Goal: Information Seeking & Learning: Learn about a topic

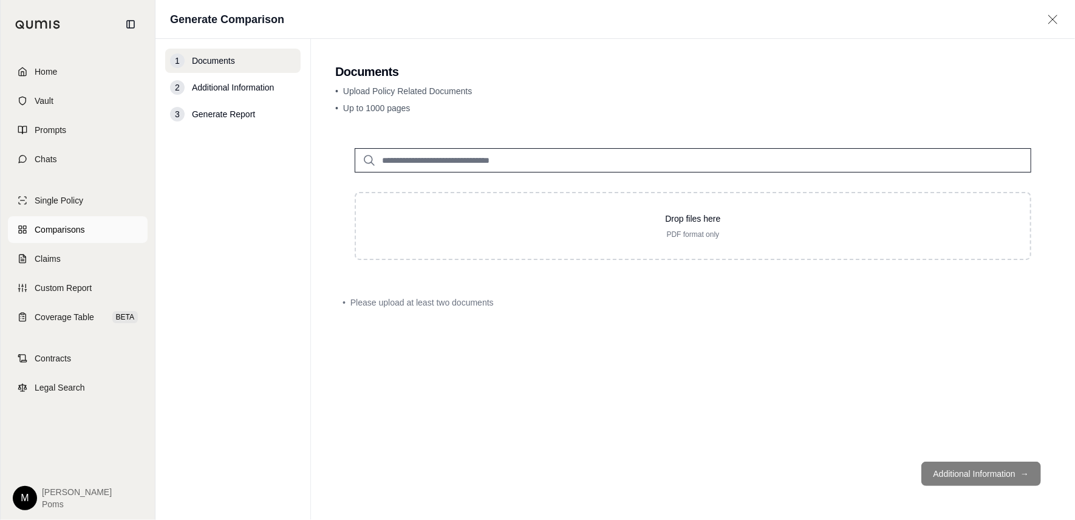
click at [60, 232] on span "Comparisons" at bounding box center [60, 229] width 50 height 12
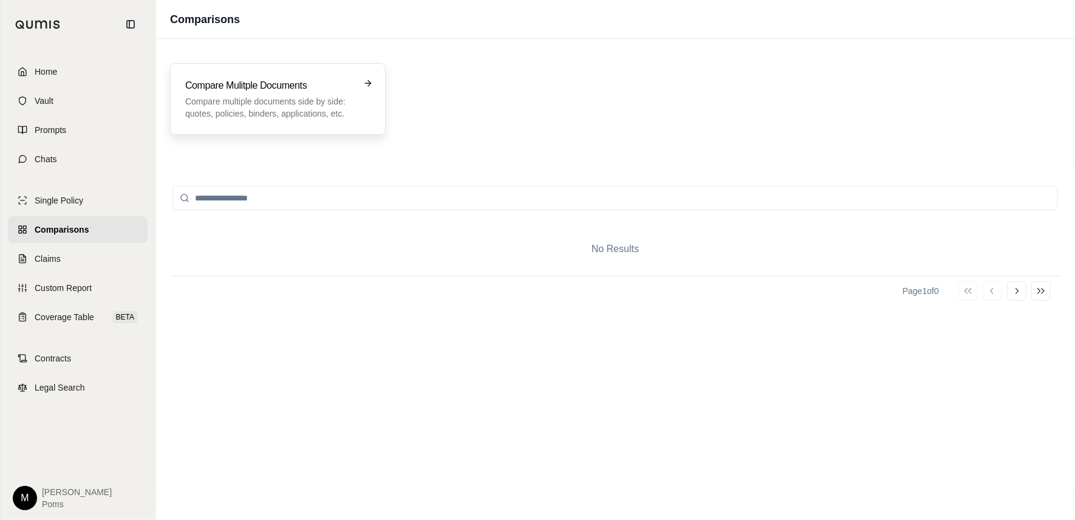
click at [283, 111] on p "Compare multiple documents side by side: quotes, policies, binders, application…" at bounding box center [269, 107] width 168 height 24
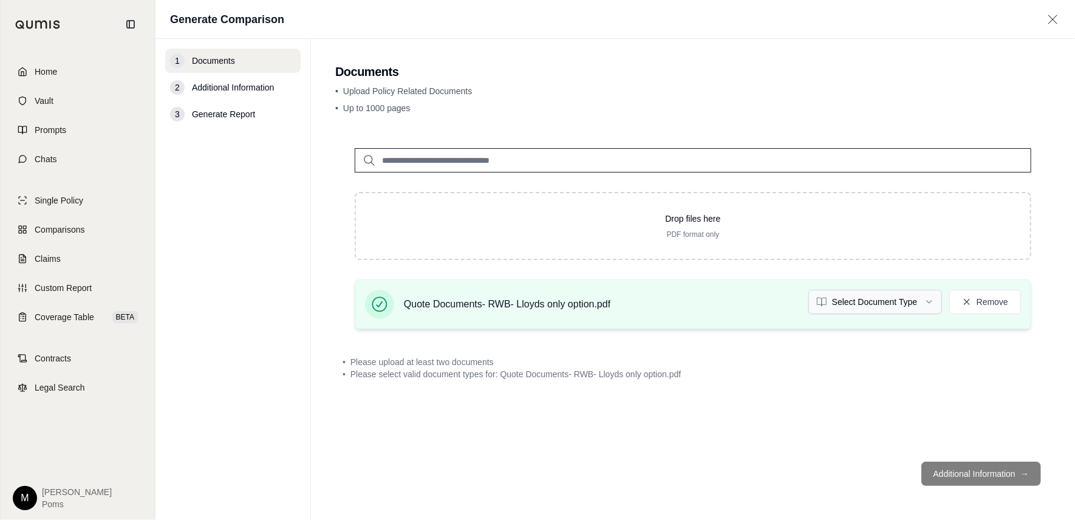
click at [932, 299] on html "Home Vault Prompts Chats Single Policy Comparisons Claims Custom Report Coverag…" at bounding box center [537, 260] width 1075 height 520
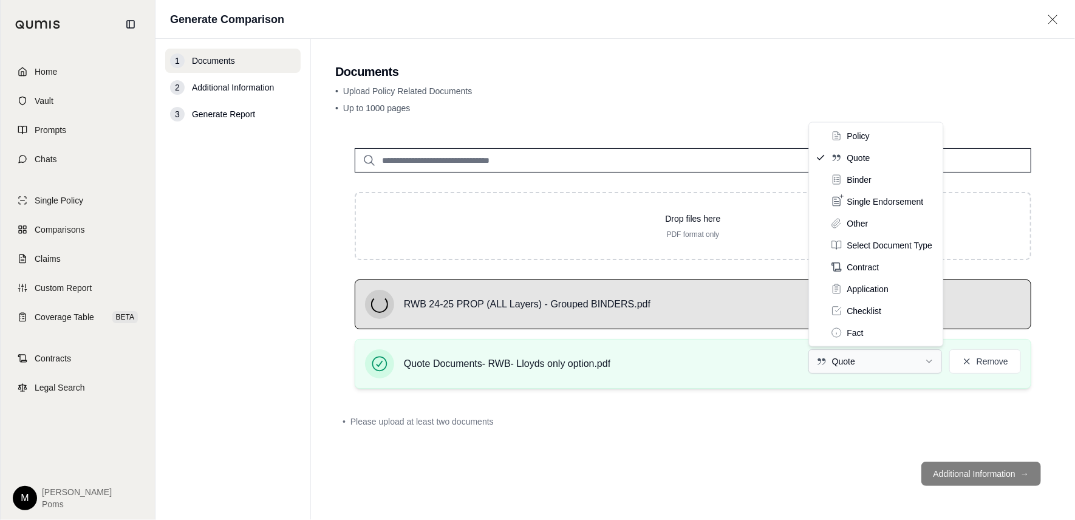
click at [880, 356] on html "Home Vault Prompts Chats Single Policy Comparisons Claims Custom Report Coverag…" at bounding box center [537, 260] width 1075 height 520
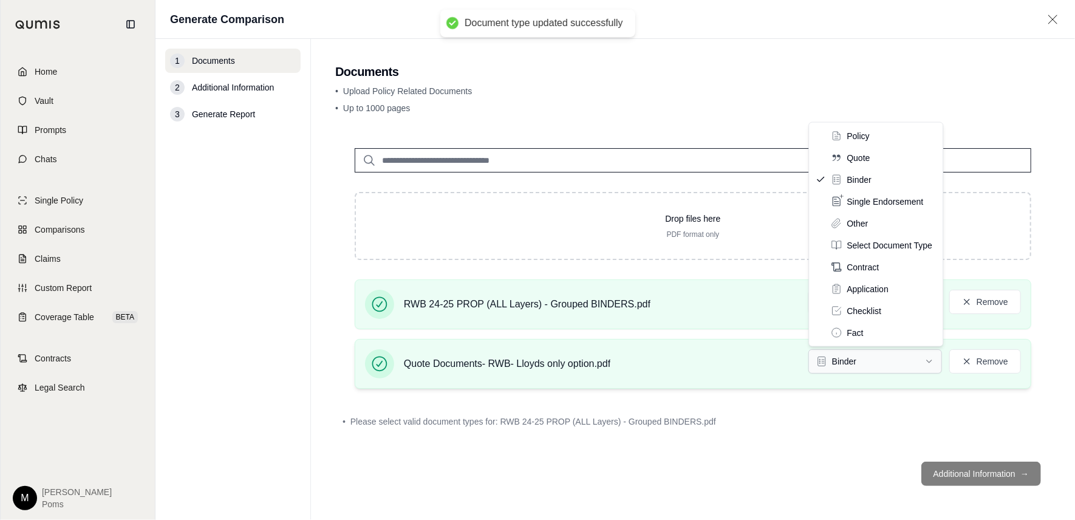
click at [893, 364] on html "Document type updated successfully Home Vault Prompts Chats Single Policy Compa…" at bounding box center [537, 260] width 1075 height 520
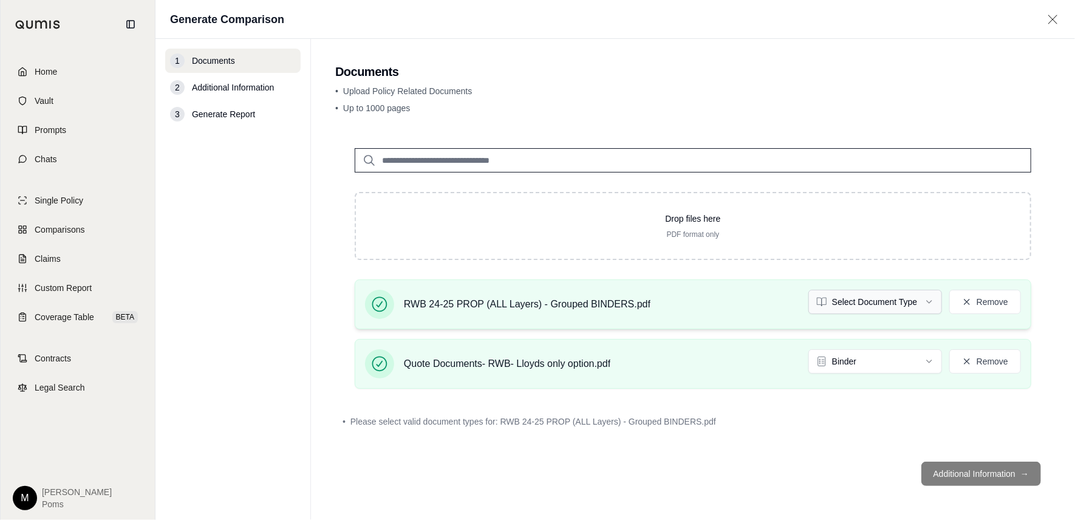
click at [859, 298] on html "Home Vault Prompts Chats Single Policy Comparisons Claims Custom Report Coverag…" at bounding box center [537, 260] width 1075 height 520
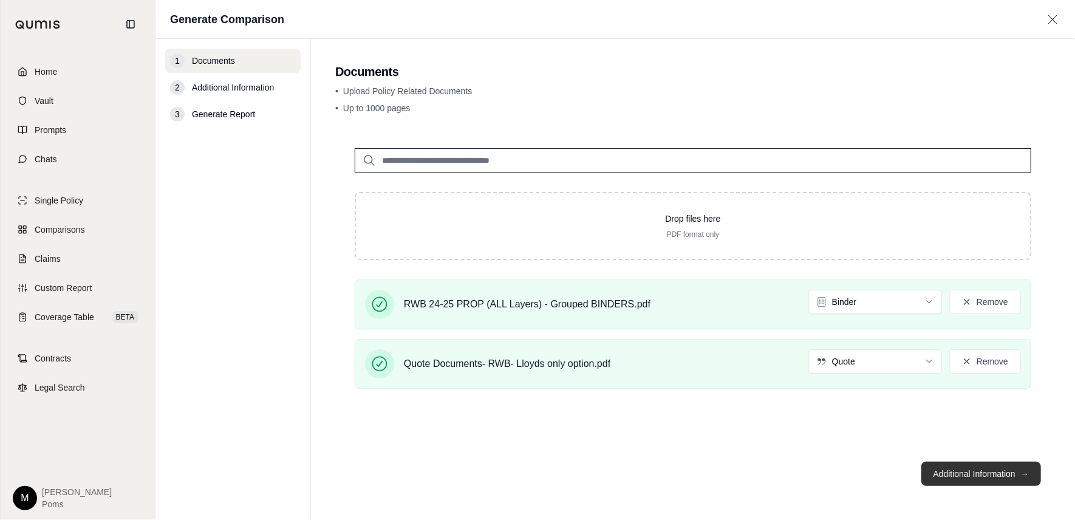
click at [961, 473] on button "Additional Information →" at bounding box center [981, 474] width 120 height 24
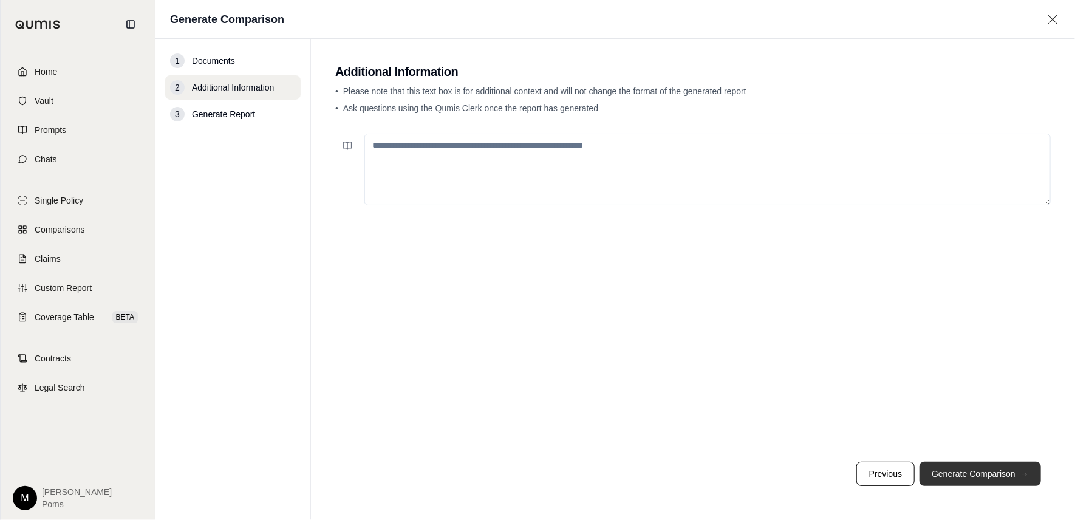
click at [976, 462] on button "Generate Comparison →" at bounding box center [979, 474] width 121 height 24
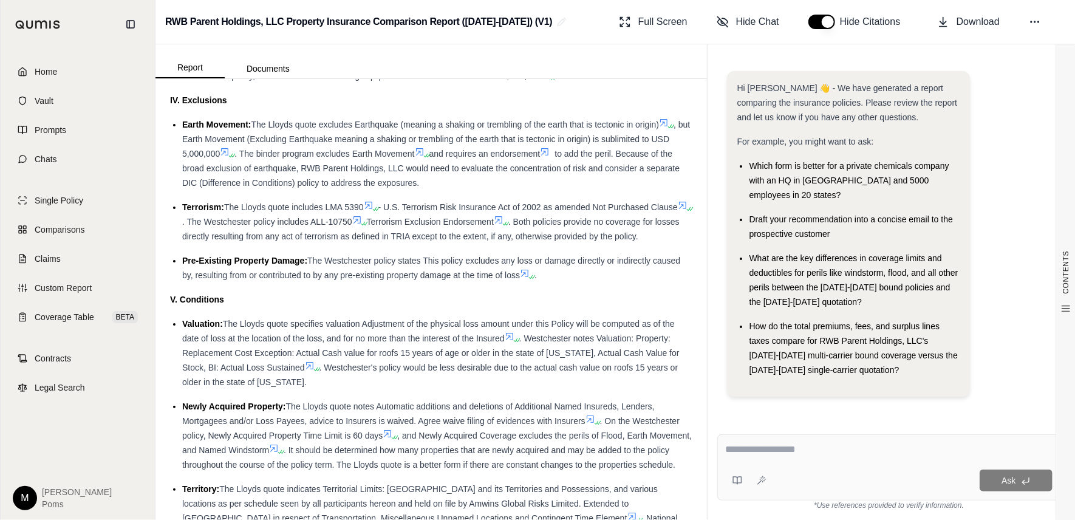
scroll to position [2226, 0]
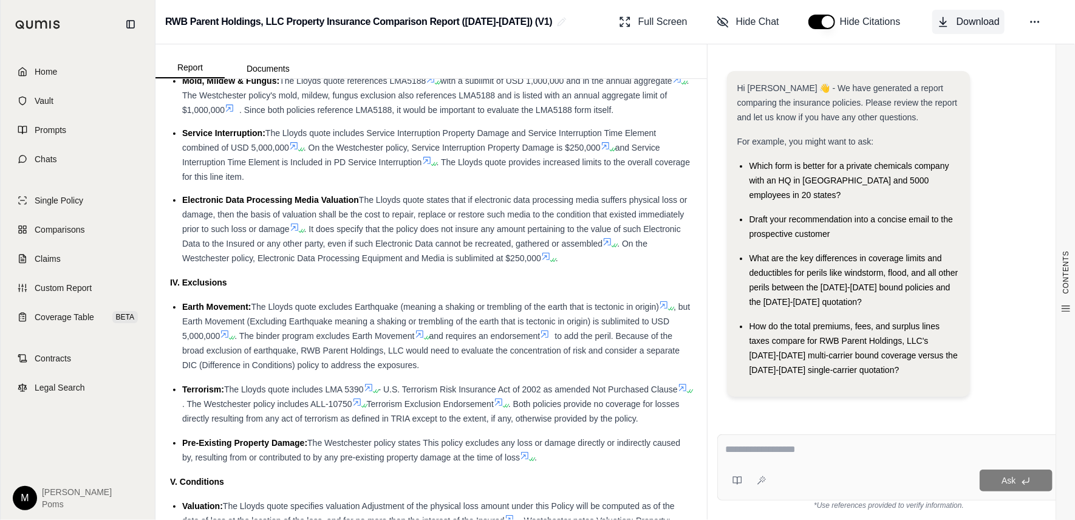
click at [969, 28] on span "Download" at bounding box center [977, 22] width 43 height 15
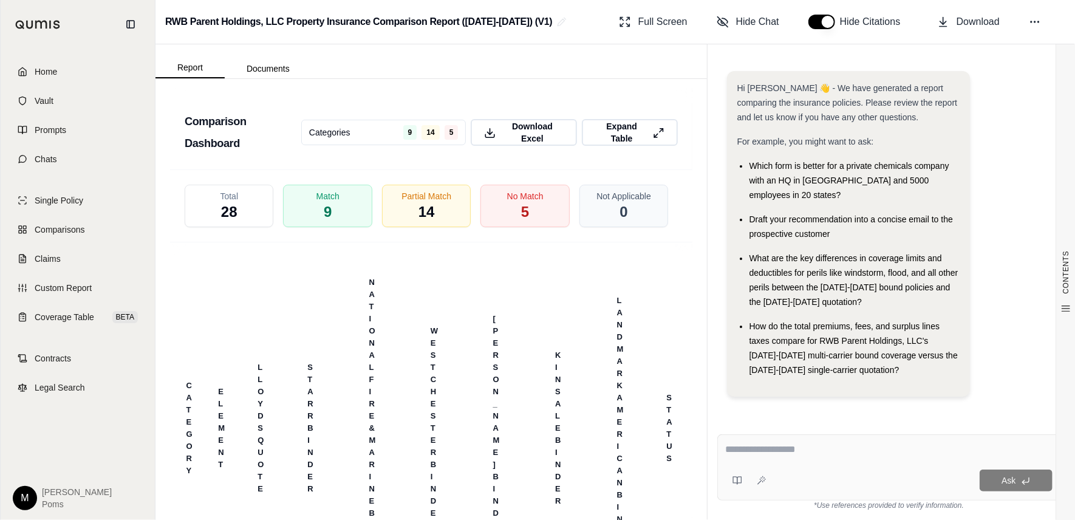
scroll to position [2954, 0]
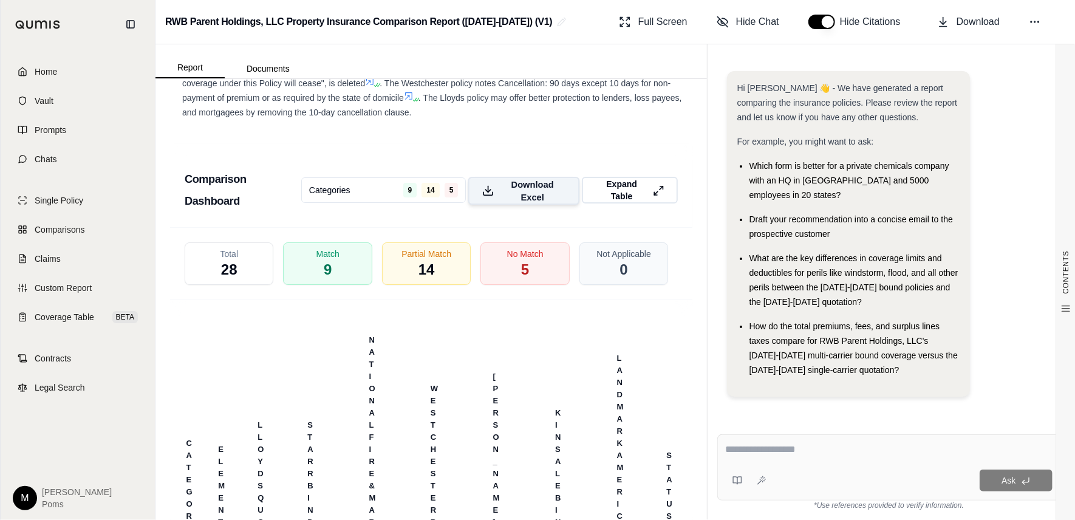
click at [520, 203] on span "Download Excel" at bounding box center [533, 191] width 66 height 26
click at [539, 203] on span "Download Excel" at bounding box center [533, 191] width 66 height 26
click at [48, 320] on span "Coverage Table" at bounding box center [65, 317] width 60 height 12
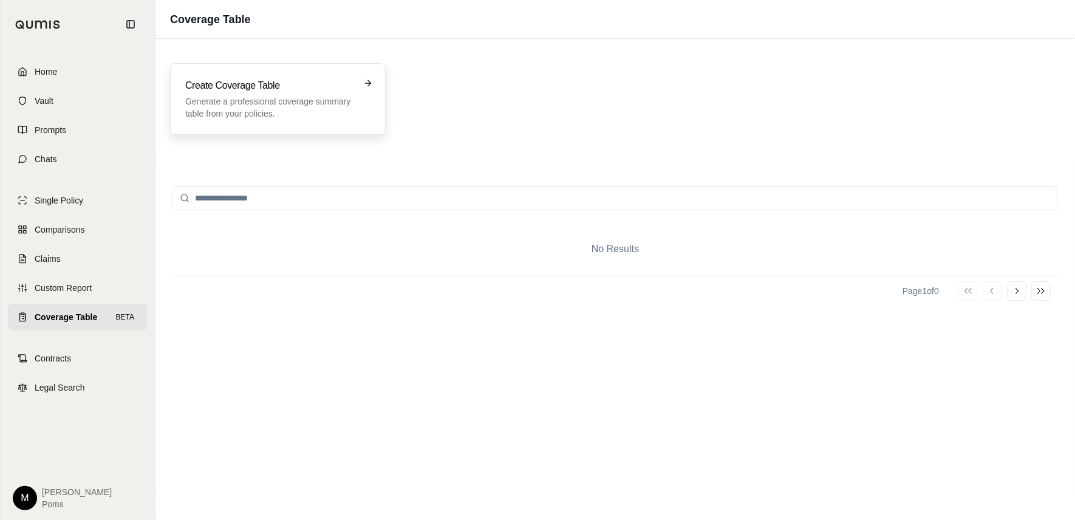
click at [257, 112] on p "Generate a professional coverage summary table from your policies." at bounding box center [269, 107] width 168 height 24
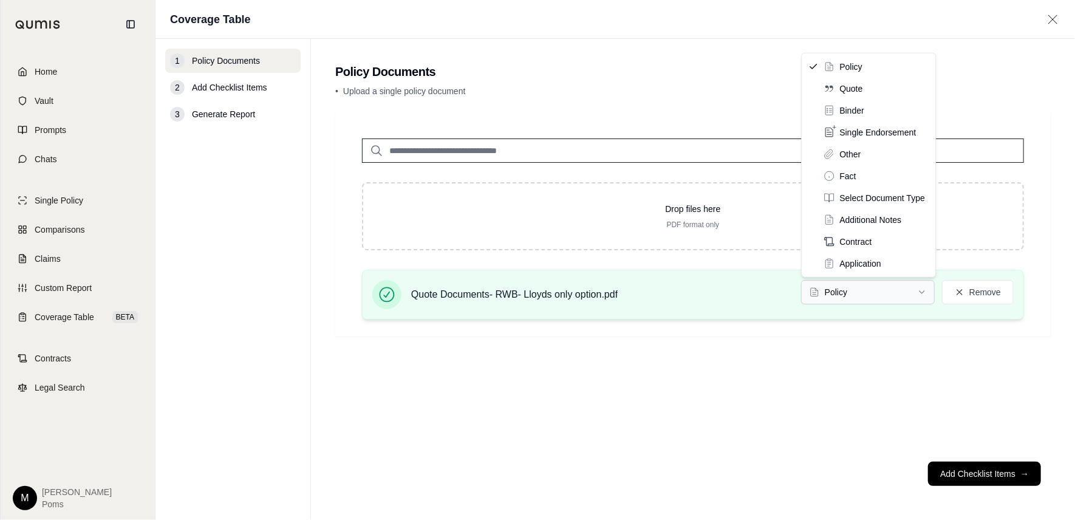
click at [880, 295] on html "Home Vault Prompts Chats Single Policy Comparisons Claims Custom Report Coverag…" at bounding box center [537, 260] width 1075 height 520
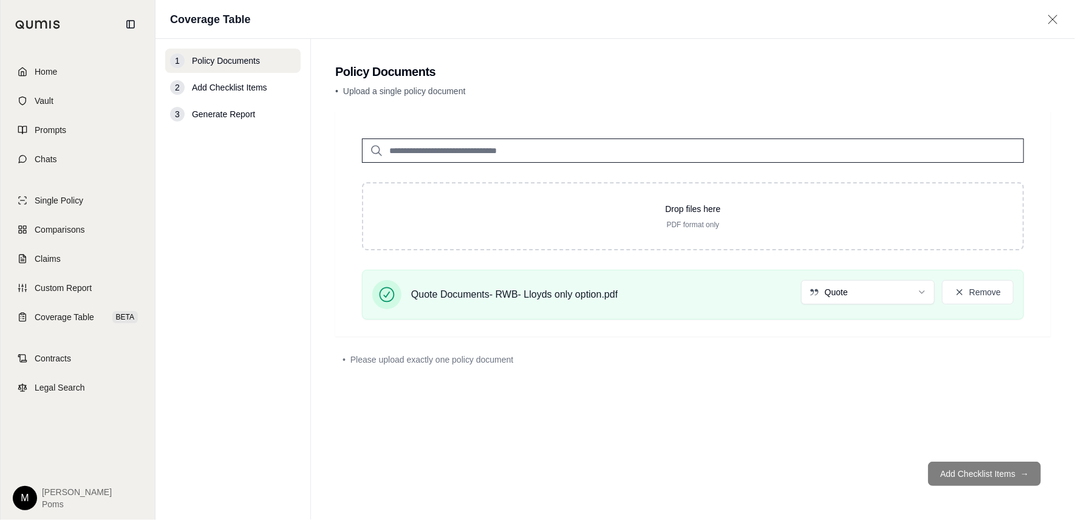
click at [969, 481] on footer "Add Checklist Items →" at bounding box center [692, 474] width 715 height 44
click at [715, 392] on div "Drop files here PDF format only Quote Documents- RWB- Lloyds only option.pdf Qu…" at bounding box center [692, 282] width 715 height 340
click at [895, 294] on html "Home Vault Prompts Chats Single Policy Comparisons Claims Custom Report Coverag…" at bounding box center [537, 260] width 1075 height 520
click at [639, 373] on div "Drop files here PDF format only Quote Documents- RWB- Lloyds only option.pdf Qu…" at bounding box center [692, 282] width 715 height 340
click at [865, 285] on html "Home Vault Prompts Chats Single Policy Comparisons Claims Custom Report Coverag…" at bounding box center [537, 260] width 1075 height 520
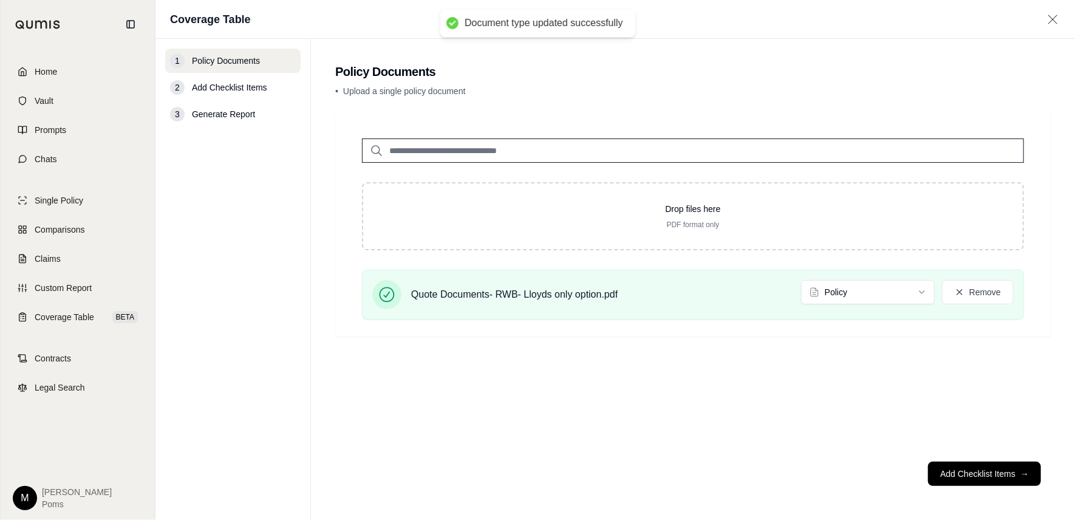
click at [791, 377] on div "Drop files here PDF format only Quote Documents- RWB- Lloyds only option.pdf Po…" at bounding box center [692, 282] width 715 height 340
click at [994, 477] on button "Add Checklist Items →" at bounding box center [984, 474] width 113 height 24
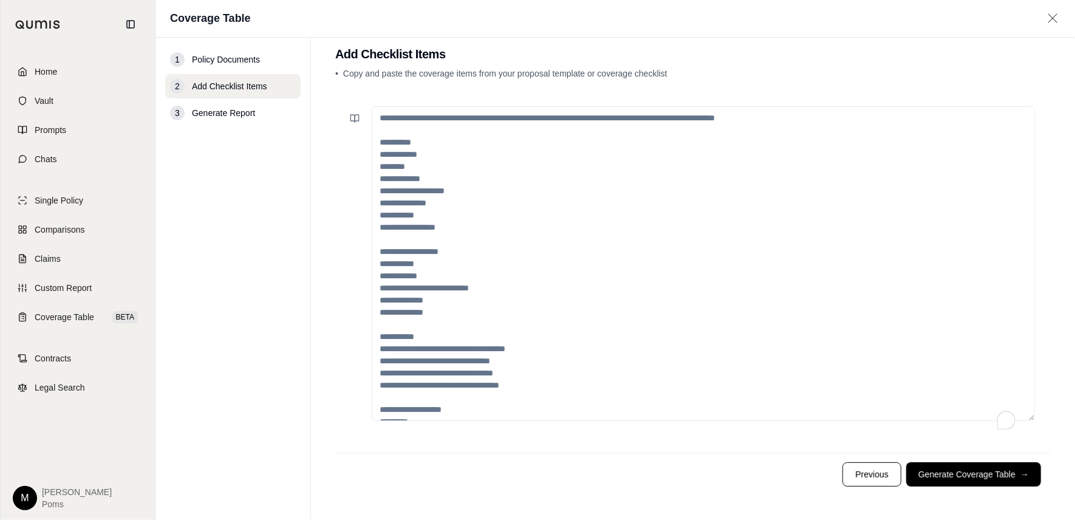
scroll to position [16, 0]
drag, startPoint x: 375, startPoint y: 118, endPoint x: 643, endPoint y: 133, distance: 267.6
click at [643, 133] on textarea "To enrich screen reader interactions, please activate Accessibility in Grammarl…" at bounding box center [703, 263] width 663 height 315
drag, startPoint x: 380, startPoint y: 152, endPoint x: 479, endPoint y: 361, distance: 231.4
click at [479, 361] on textarea "To enrich screen reader interactions, please activate Accessibility in Grammarl…" at bounding box center [703, 263] width 663 height 315
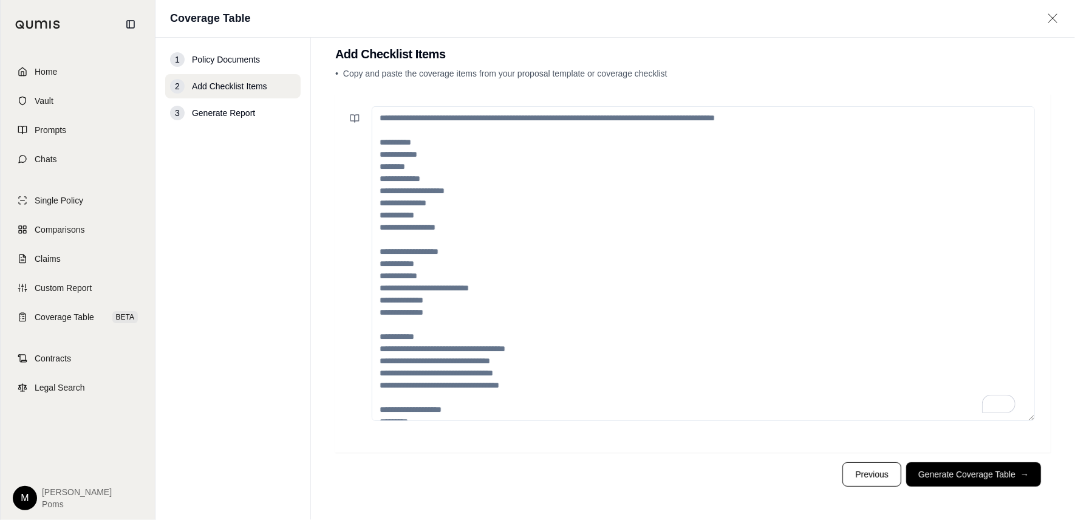
click at [404, 163] on textarea "To enrich screen reader interactions, please activate Accessibility in Grammarl…" at bounding box center [703, 263] width 663 height 315
click at [462, 149] on textarea "To enrich screen reader interactions, please activate Accessibility in Grammarl…" at bounding box center [703, 263] width 663 height 315
click at [451, 152] on textarea "To enrich screen reader interactions, please activate Accessibility in Grammarl…" at bounding box center [703, 263] width 663 height 315
click at [454, 160] on textarea "To enrich screen reader interactions, please activate Accessibility in Grammarl…" at bounding box center [703, 263] width 663 height 315
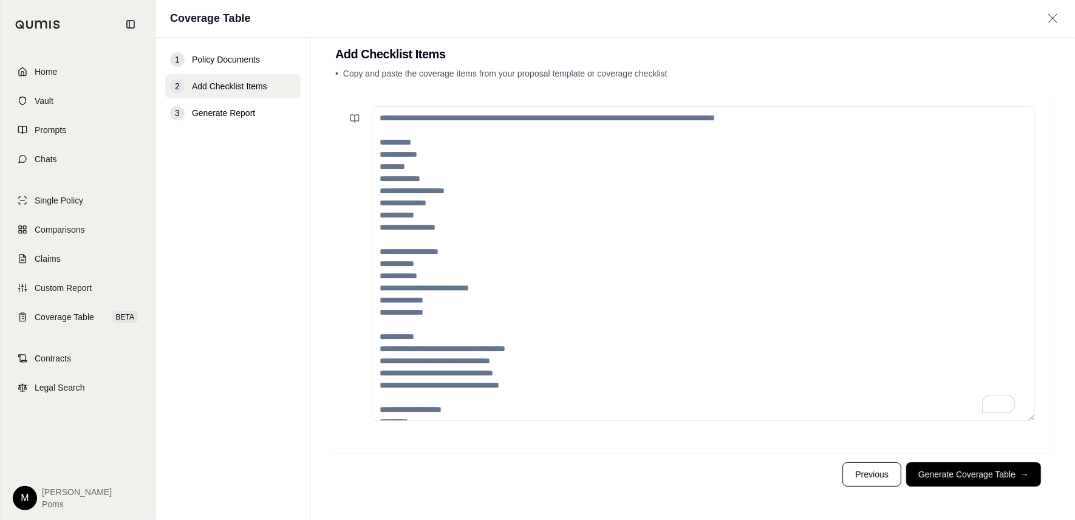
click at [454, 160] on textarea "To enrich screen reader interactions, please activate Accessibility in Grammarl…" at bounding box center [703, 263] width 663 height 315
click at [743, 285] on textarea "To enrich screen reader interactions, please activate Accessibility in Grammarl…" at bounding box center [703, 263] width 663 height 315
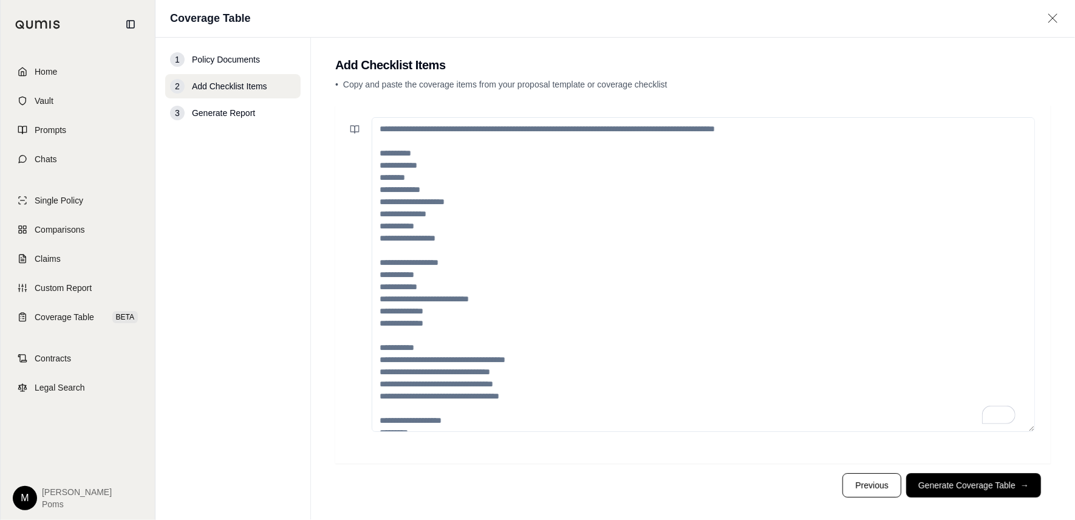
scroll to position [0, 0]
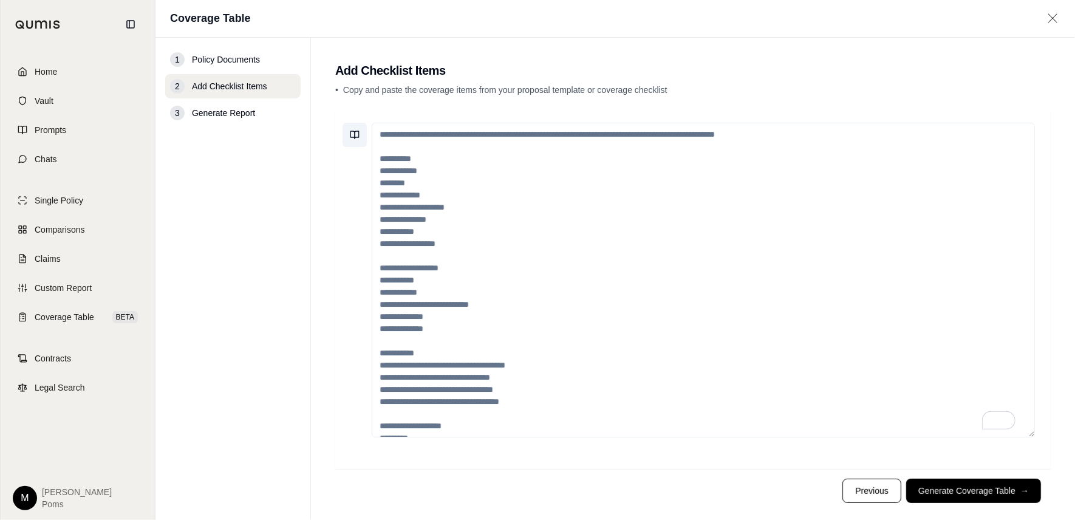
click at [353, 130] on icon at bounding box center [355, 135] width 10 height 10
click at [416, 196] on button "Save current prompt" at bounding box center [459, 196] width 227 height 19
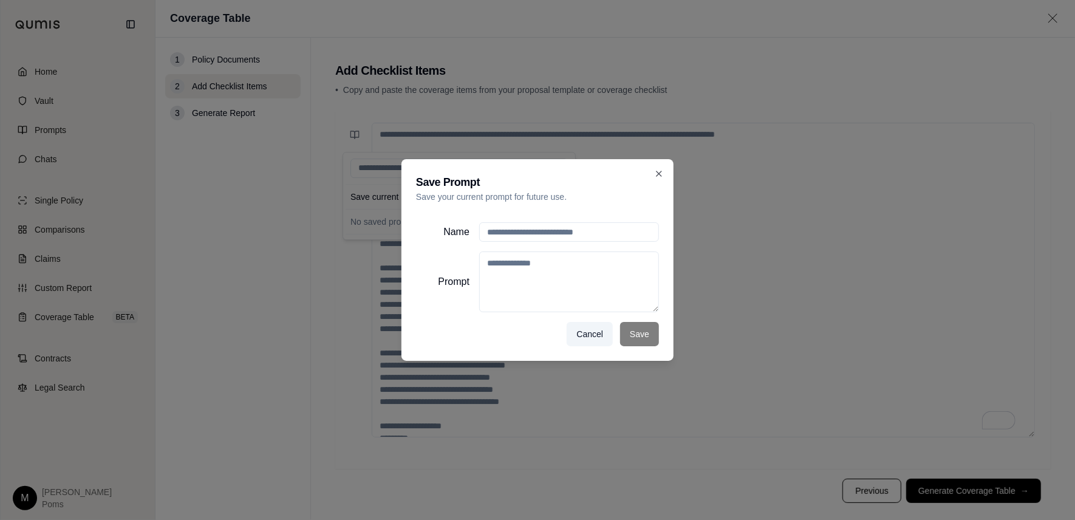
click at [590, 336] on button "Cancel" at bounding box center [590, 334] width 46 height 24
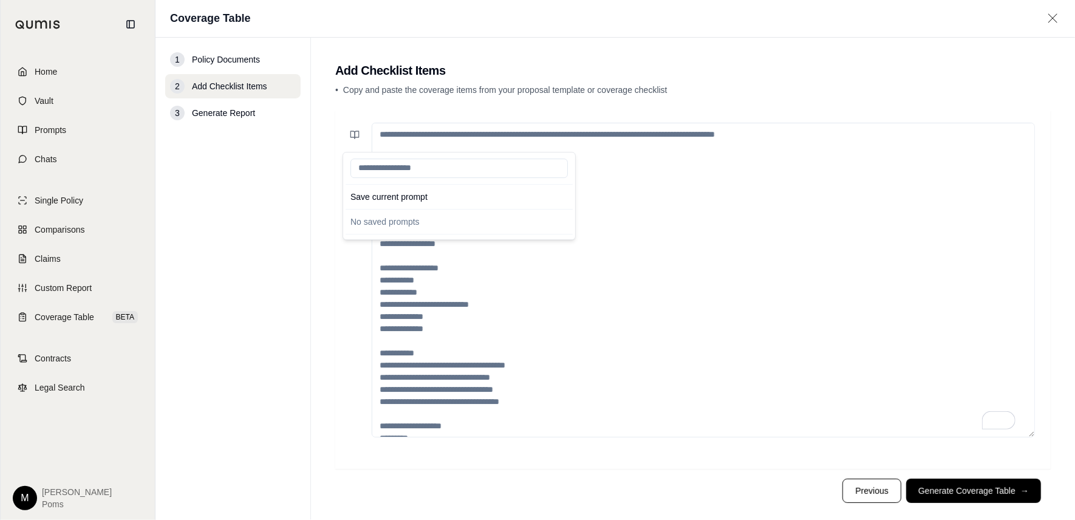
click at [397, 166] on input "search" at bounding box center [458, 168] width 217 height 19
click at [723, 149] on textarea "To enrich screen reader interactions, please activate Accessibility in Grammarl…" at bounding box center [703, 280] width 663 height 315
drag, startPoint x: 377, startPoint y: 168, endPoint x: 425, endPoint y: 166, distance: 48.0
click at [425, 166] on textarea "To enrich screen reader interactions, please activate Accessibility in Grammarl…" at bounding box center [703, 280] width 663 height 315
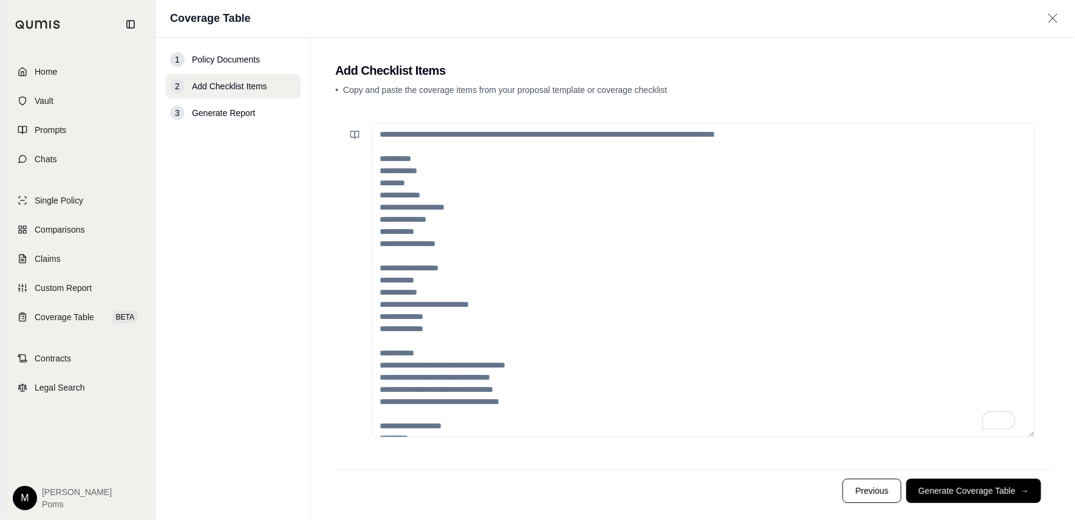
click at [383, 165] on textarea "To enrich screen reader interactions, please activate Accessibility in Grammarl…" at bounding box center [703, 280] width 663 height 315
drag, startPoint x: 380, startPoint y: 134, endPoint x: 620, endPoint y: 234, distance: 260.5
click at [620, 234] on textarea "To enrich screen reader interactions, please activate Accessibility in Grammarl…" at bounding box center [703, 280] width 663 height 315
click at [396, 130] on textarea "To enrich screen reader interactions, please activate Accessibility in Grammarl…" at bounding box center [703, 280] width 663 height 315
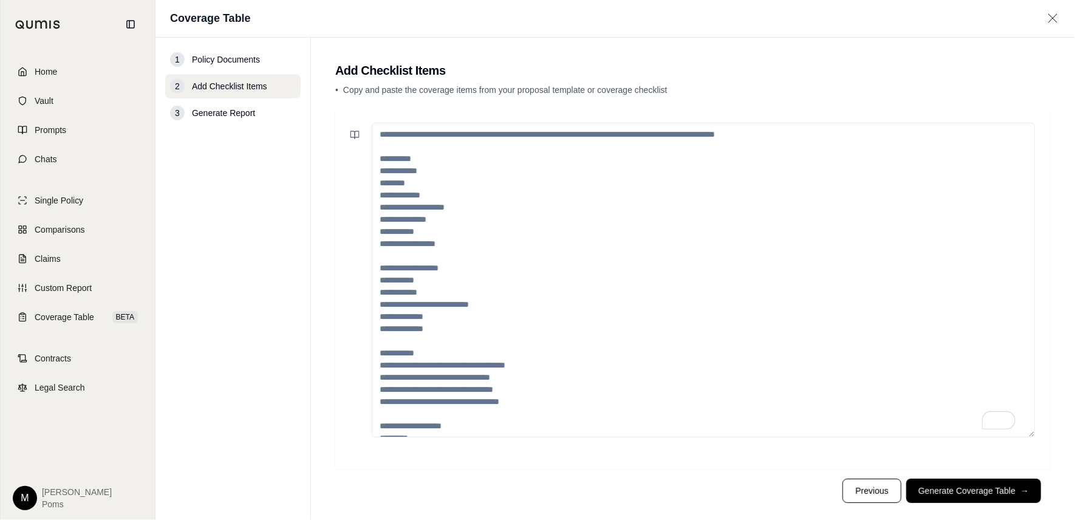
drag, startPoint x: 378, startPoint y: 166, endPoint x: 453, endPoint y: 400, distance: 244.9
click at [460, 424] on textarea "To enrich screen reader interactions, please activate Accessibility in Grammarl…" at bounding box center [703, 280] width 663 height 315
click at [452, 397] on textarea "To enrich screen reader interactions, please activate Accessibility in Grammarl…" at bounding box center [703, 280] width 663 height 315
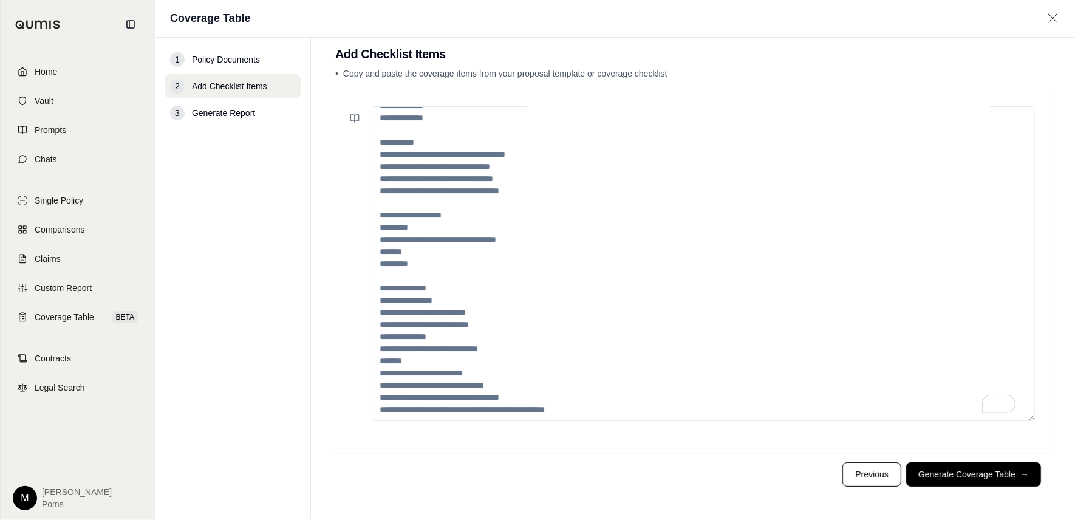
click at [565, 400] on textarea "To enrich screen reader interactions, please activate Accessibility in Grammarl…" at bounding box center [703, 263] width 663 height 315
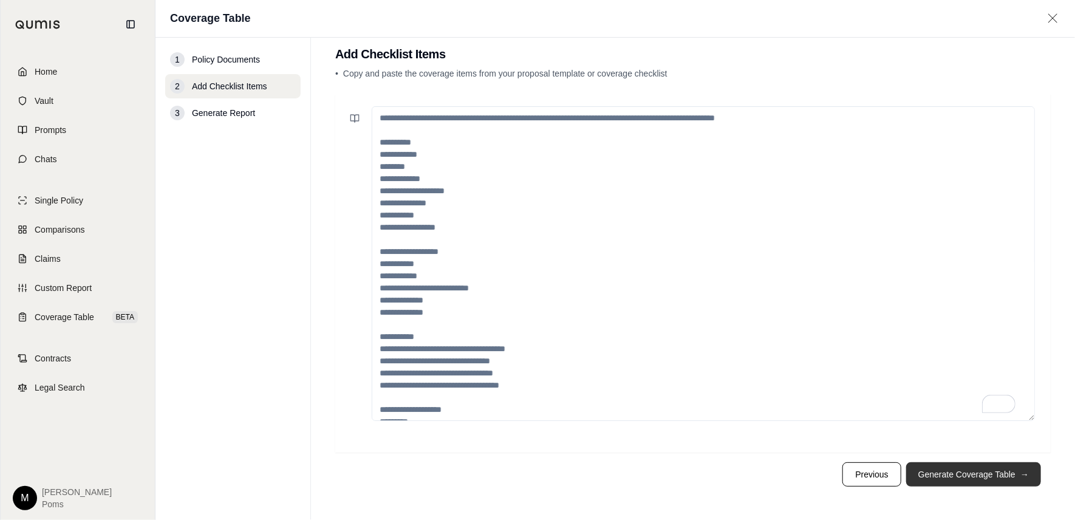
click at [949, 471] on button "Generate Coverage Table →" at bounding box center [973, 474] width 135 height 24
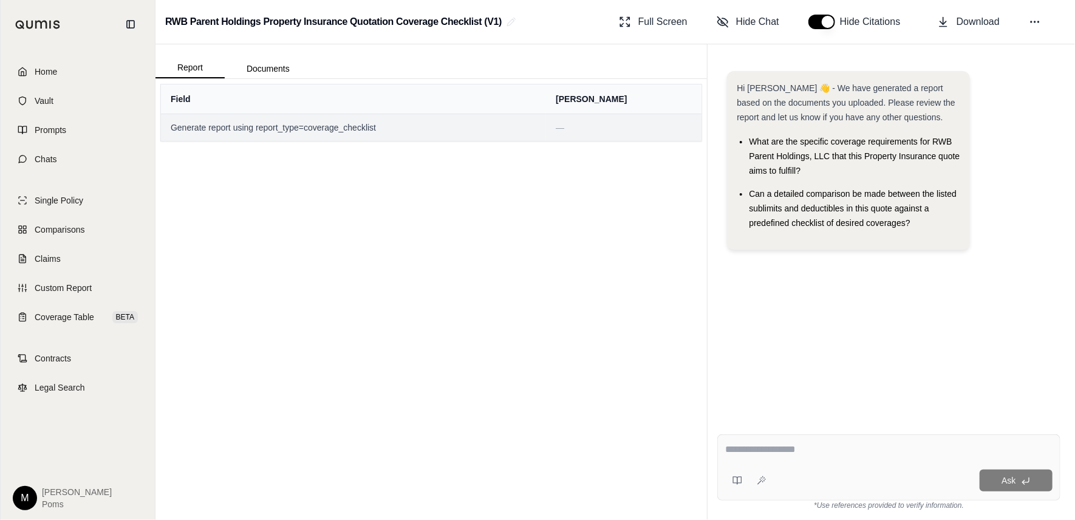
click at [319, 130] on span "Generate report using report_type=coverage_checklist" at bounding box center [354, 127] width 366 height 12
click at [377, 127] on span "Generate report using report_type=coverage_checklist" at bounding box center [354, 127] width 366 height 12
click at [629, 121] on span "—" at bounding box center [624, 127] width 136 height 12
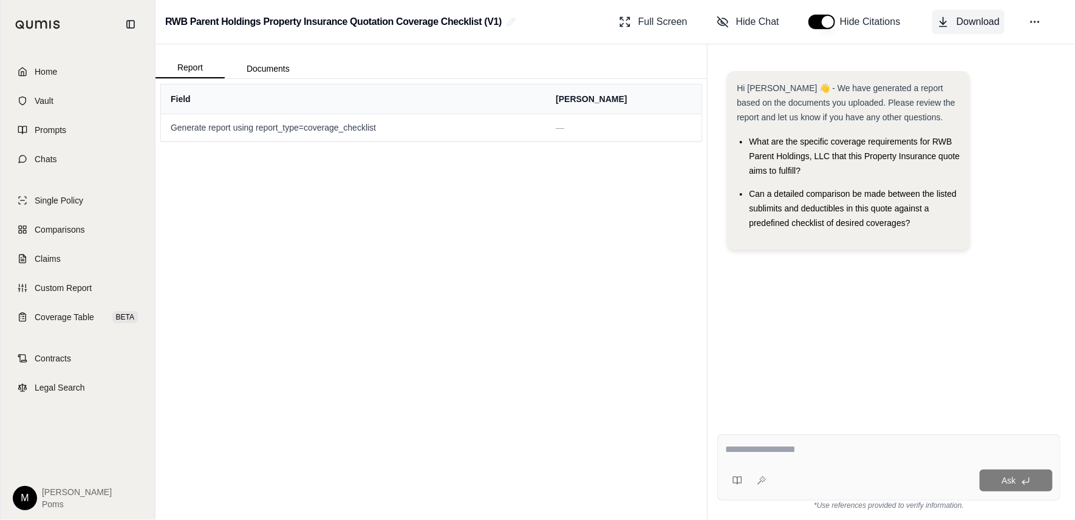
click at [973, 21] on span "Download" at bounding box center [977, 22] width 43 height 15
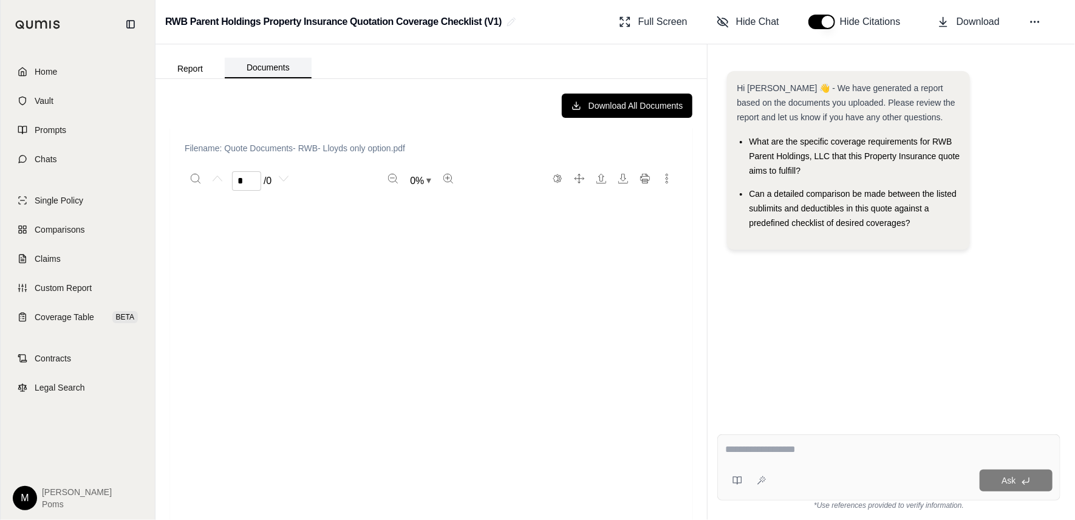
click at [267, 64] on button "Documents" at bounding box center [268, 68] width 87 height 21
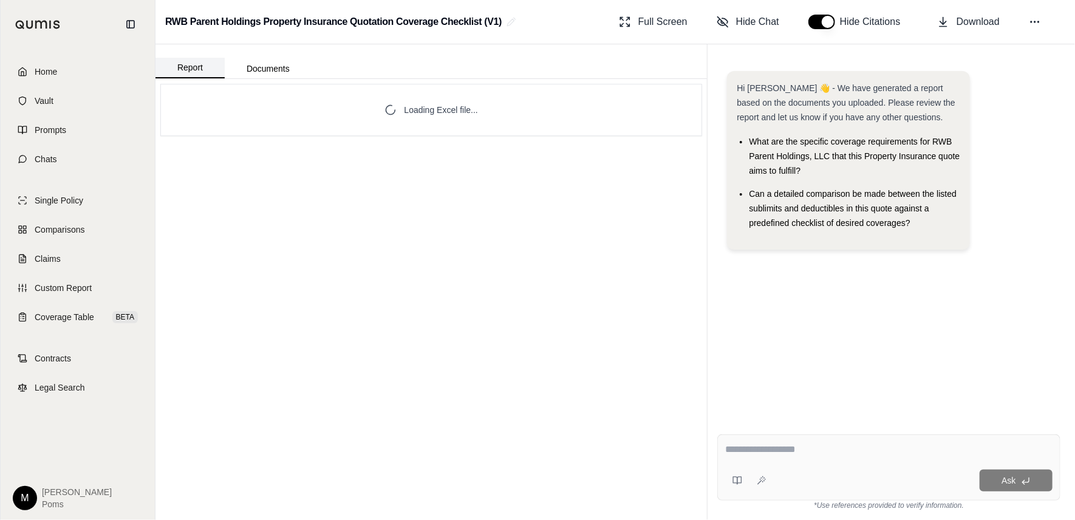
click at [179, 72] on button "Report" at bounding box center [189, 68] width 69 height 21
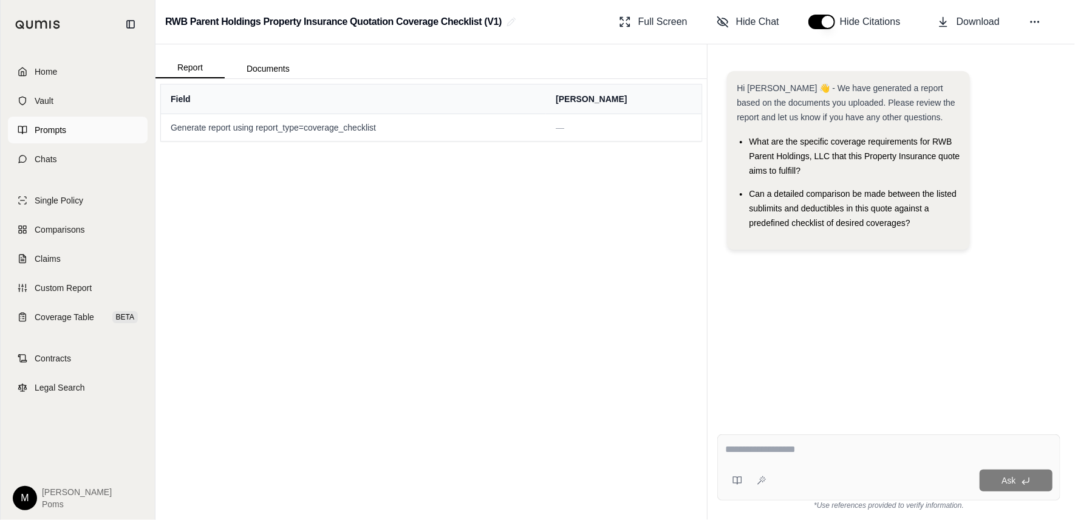
click at [45, 137] on link "Prompts" at bounding box center [78, 130] width 140 height 27
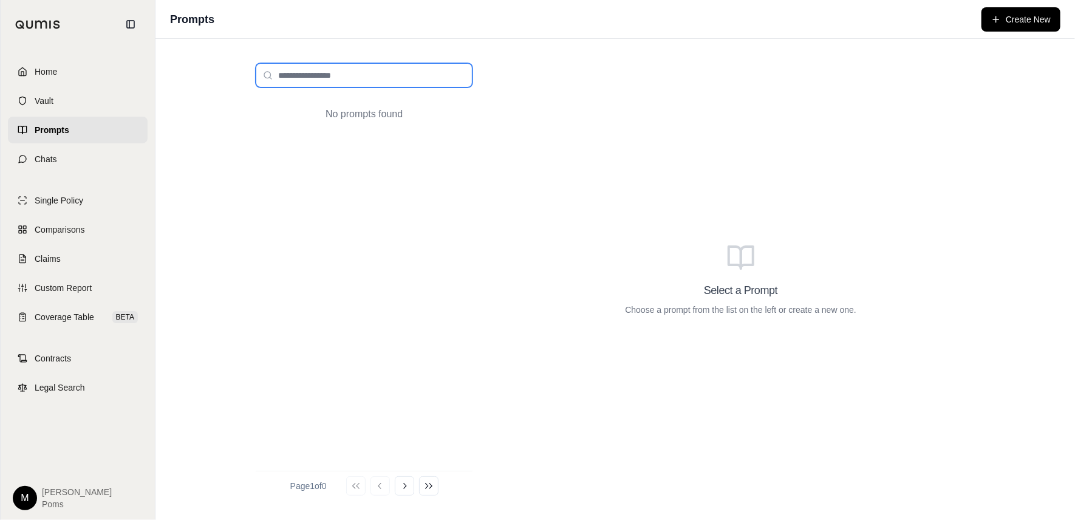
click at [316, 76] on input "search" at bounding box center [364, 75] width 217 height 24
type input "*"
click at [51, 287] on span "Custom Report" at bounding box center [63, 288] width 57 height 12
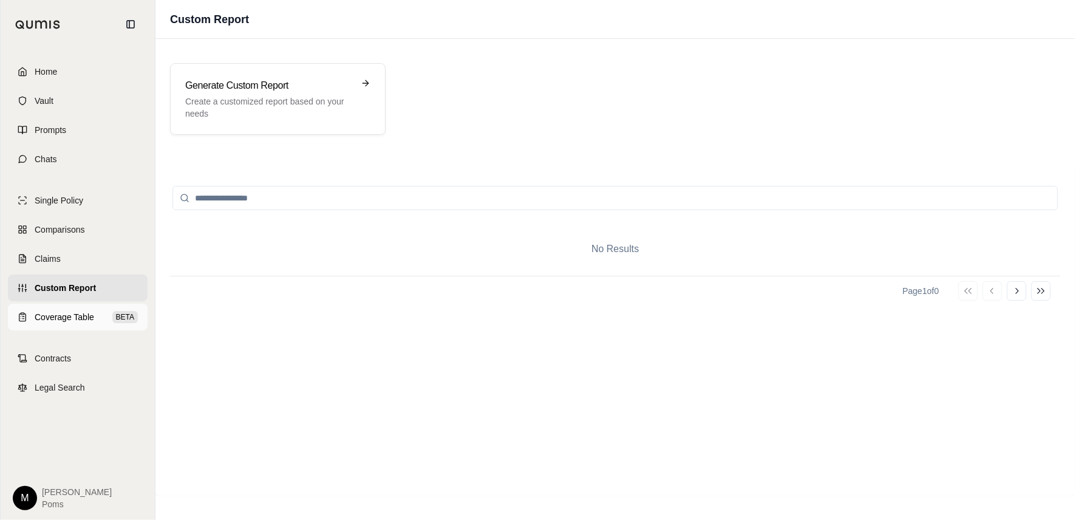
click at [69, 316] on span "Coverage Table" at bounding box center [65, 317] width 60 height 12
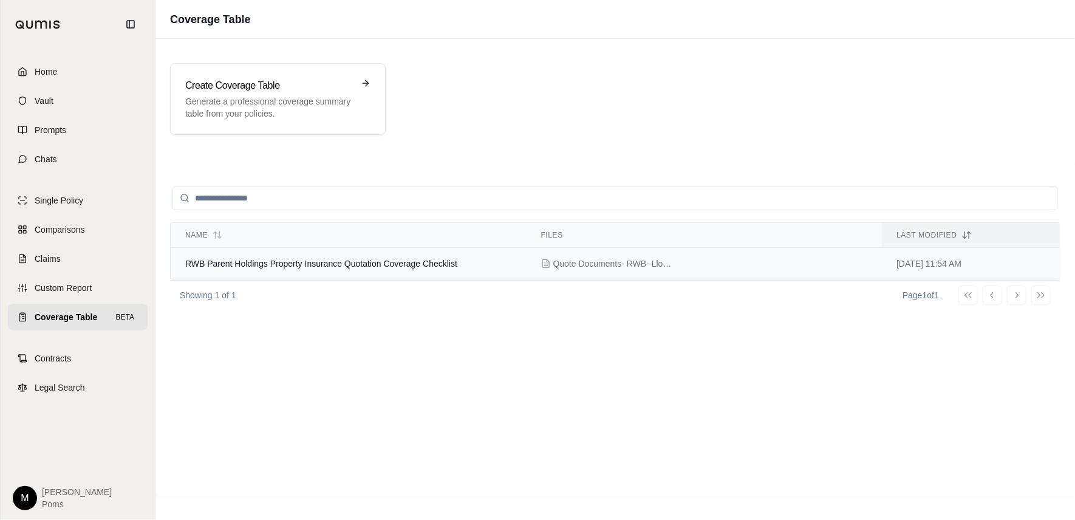
click at [399, 261] on span "RWB Parent Holdings Property Insurance Quotation Coverage Checklist" at bounding box center [321, 264] width 272 height 10
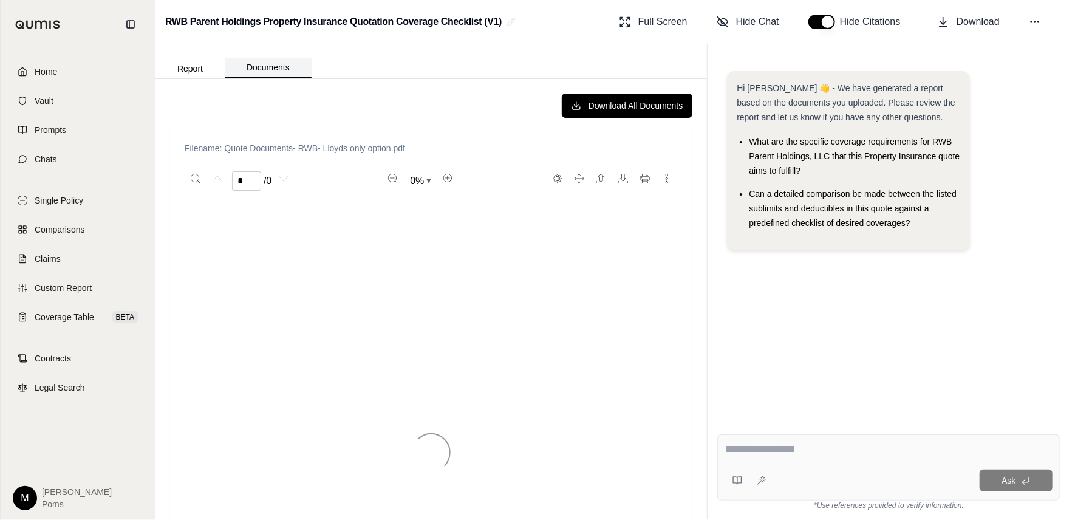
click at [260, 71] on button "Documents" at bounding box center [268, 68] width 87 height 21
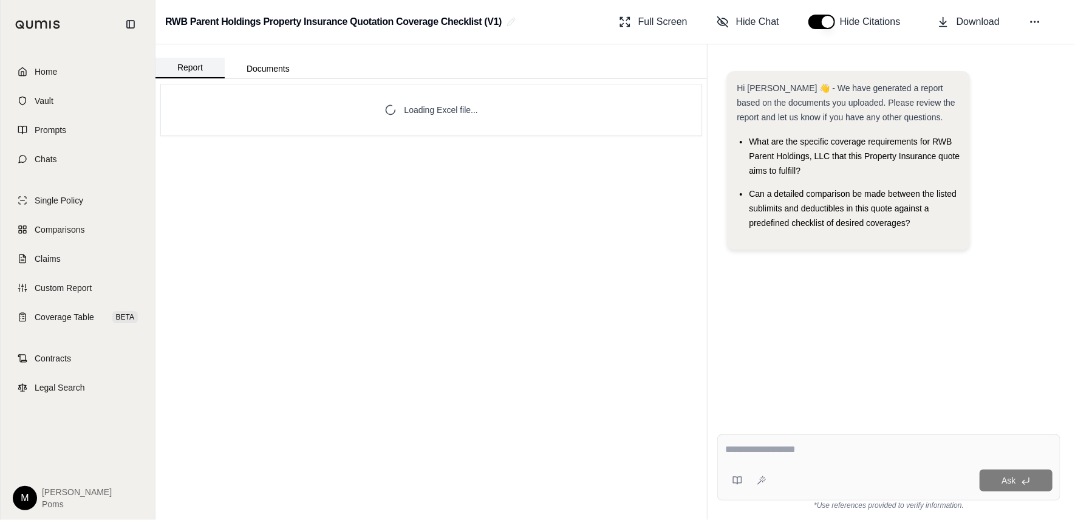
click at [193, 69] on button "Report" at bounding box center [189, 68] width 69 height 21
click at [819, 446] on textarea at bounding box center [888, 449] width 327 height 15
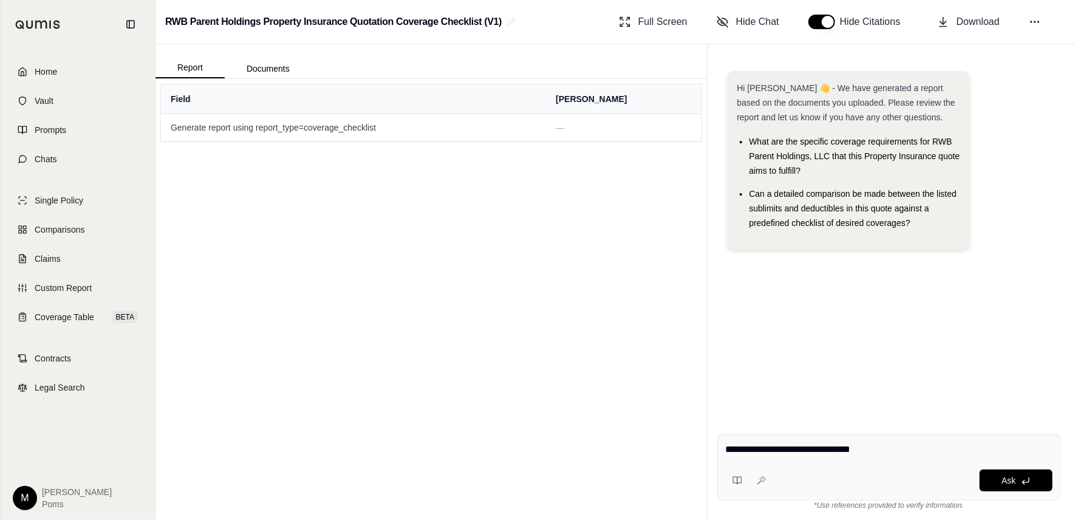
click at [890, 443] on textarea "**********" at bounding box center [888, 449] width 327 height 15
type textarea "**********"
click at [1005, 476] on span "Ask" at bounding box center [1008, 481] width 14 height 10
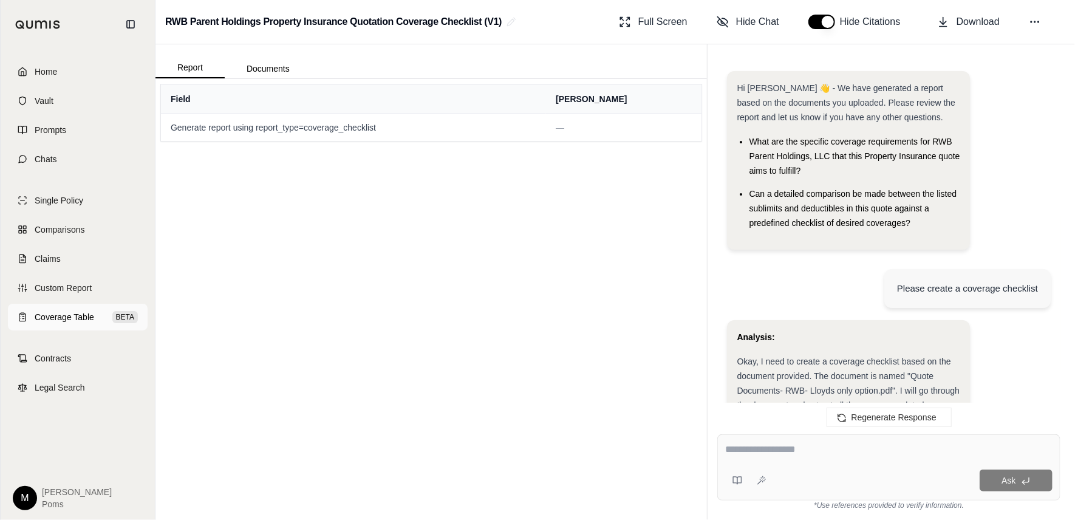
scroll to position [7736, 0]
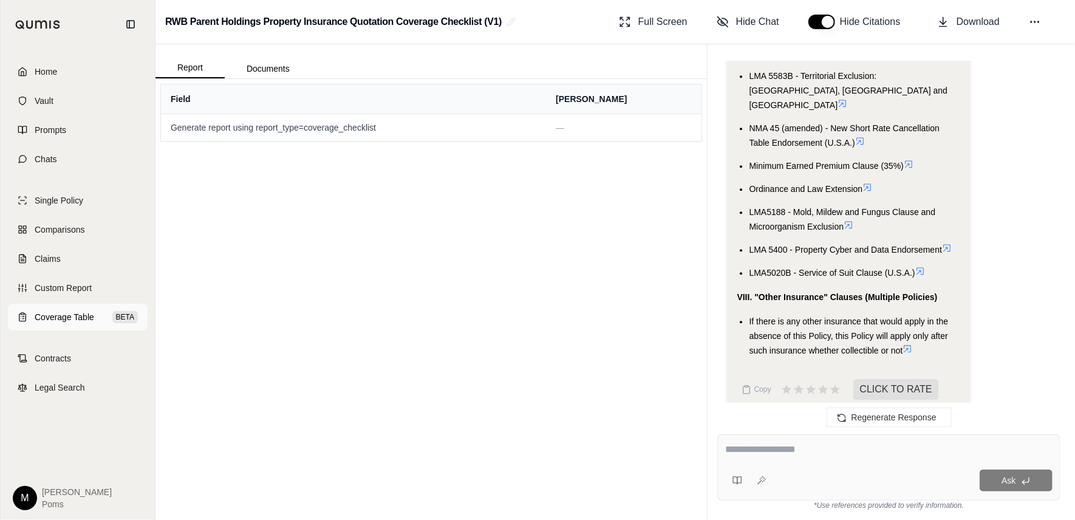
click at [54, 324] on link "Coverage Table BETA" at bounding box center [78, 317] width 140 height 27
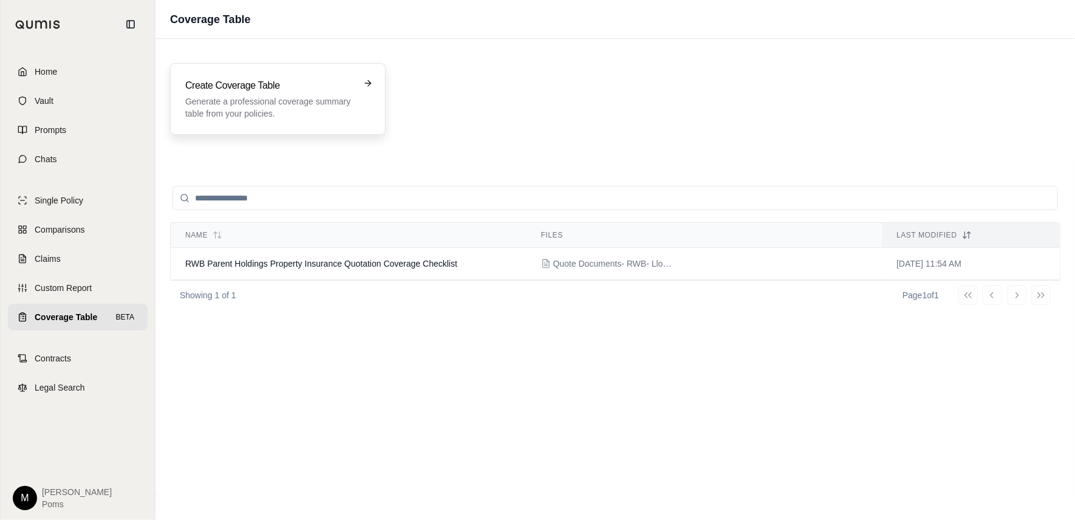
click at [234, 117] on p "Generate a professional coverage summary table from your policies." at bounding box center [269, 107] width 168 height 24
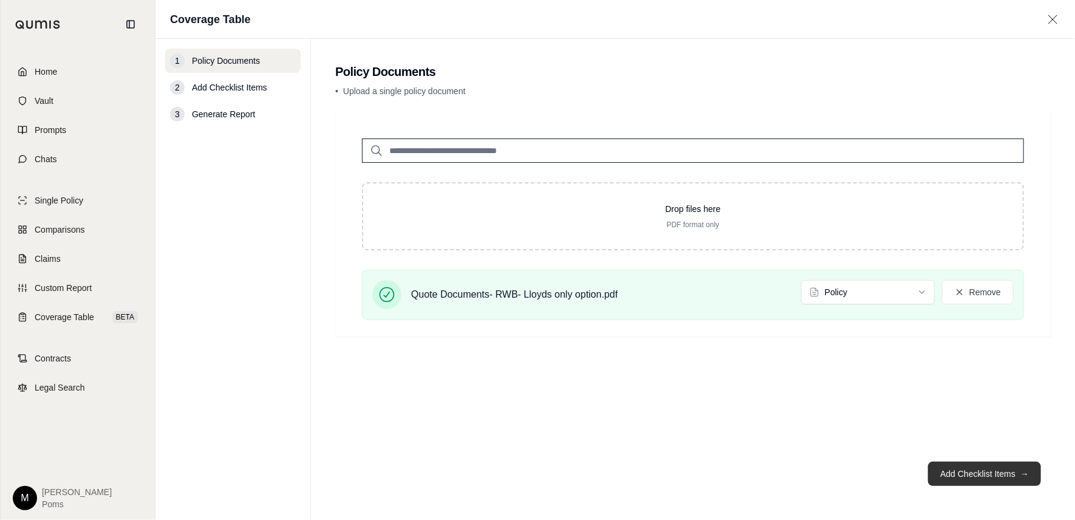
click at [985, 472] on button "Add Checklist Items →" at bounding box center [984, 474] width 113 height 24
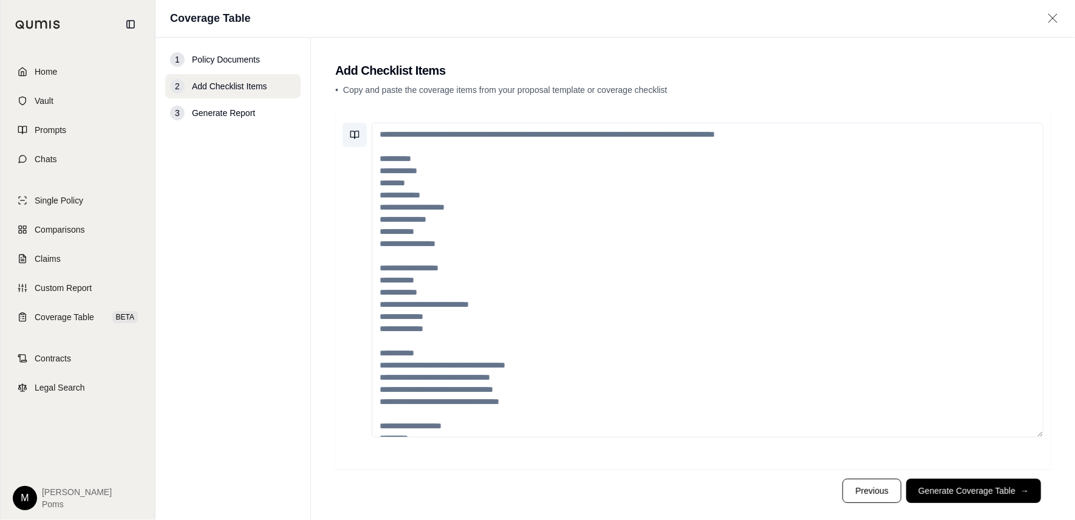
click at [360, 134] on button at bounding box center [355, 135] width 24 height 24
click at [428, 174] on input "search" at bounding box center [458, 168] width 217 height 19
click at [422, 195] on button "Save current prompt" at bounding box center [459, 196] width 227 height 19
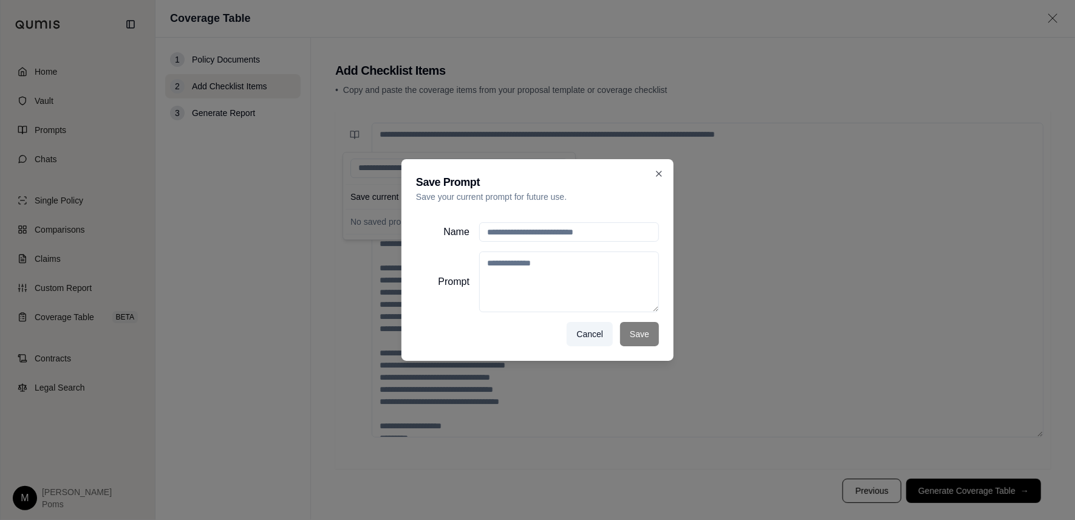
click at [499, 270] on textarea "Prompt" at bounding box center [569, 281] width 180 height 61
click at [547, 270] on textarea "Prompt" at bounding box center [569, 281] width 180 height 61
click at [598, 332] on button "Cancel" at bounding box center [590, 334] width 46 height 24
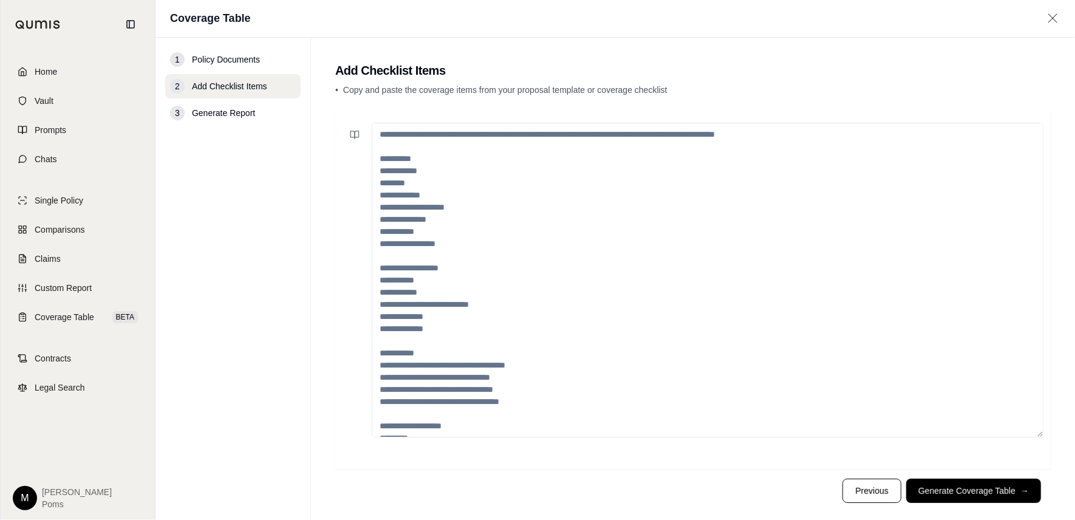
click at [669, 159] on textarea at bounding box center [708, 280] width 672 height 315
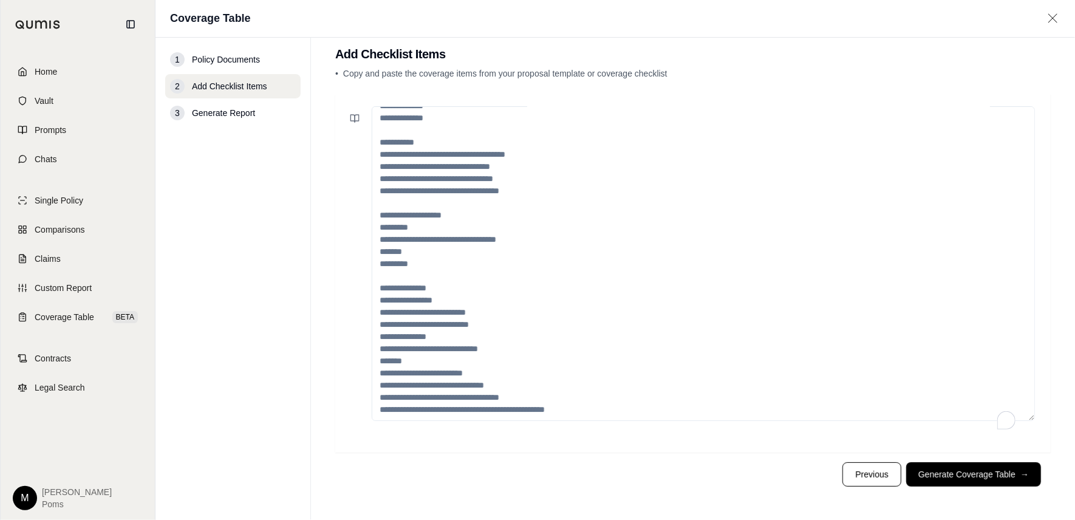
scroll to position [206, 0]
drag, startPoint x: 552, startPoint y: 402, endPoint x: 310, endPoint y: 58, distance: 420.2
click at [305, 58] on div "1 Policy Documents 2 Add Checklist Items 3 Generate Report Add Checklist Items …" at bounding box center [614, 279] width 919 height 482
drag, startPoint x: 544, startPoint y: 392, endPoint x: 356, endPoint y: 155, distance: 302.6
click at [356, 155] on div at bounding box center [693, 263] width 701 height 315
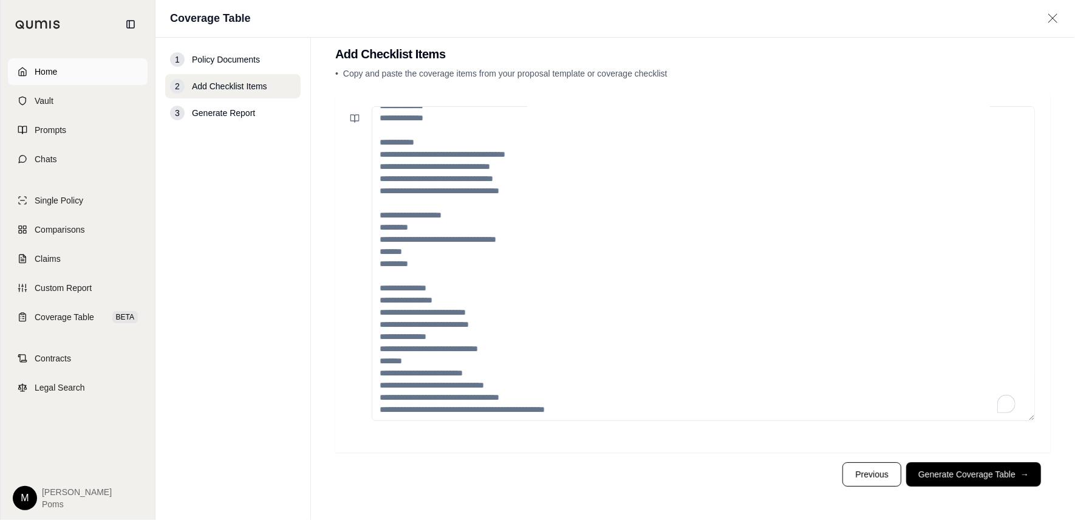
click at [47, 73] on span "Home" at bounding box center [46, 72] width 22 height 12
